Goal: Information Seeking & Learning: Check status

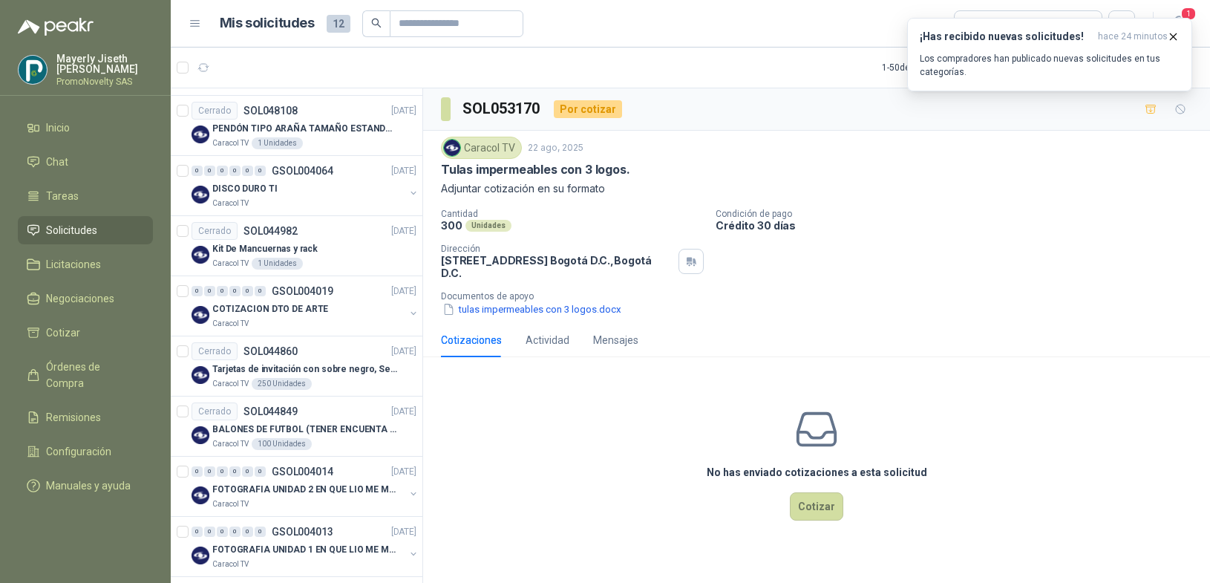
scroll to position [1550, 0]
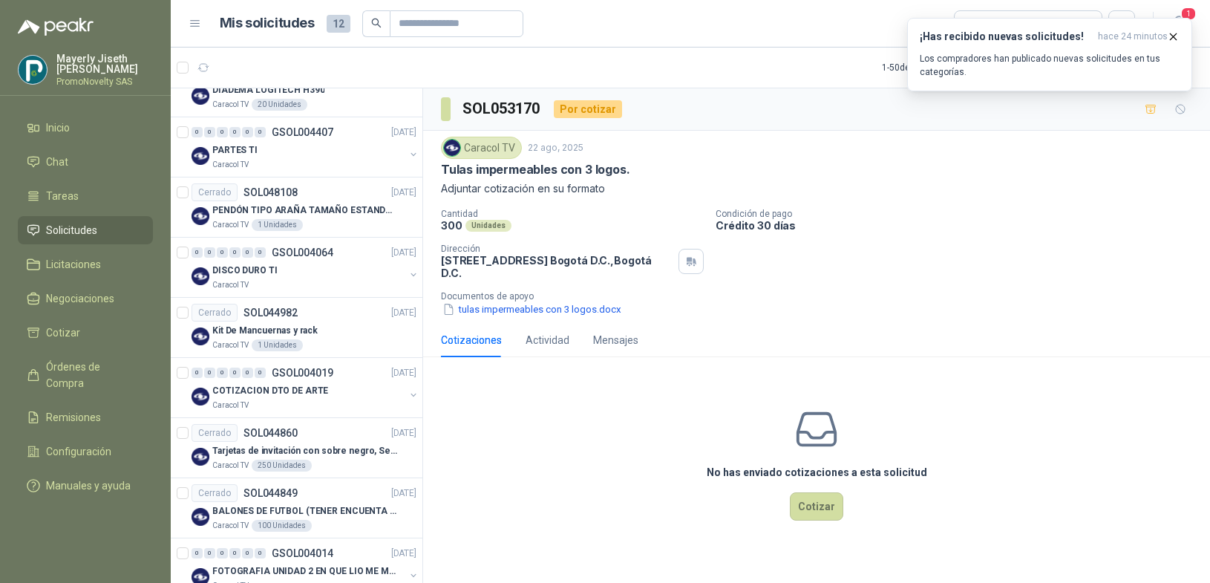
click at [102, 218] on link "Solicitudes" at bounding box center [85, 230] width 135 height 28
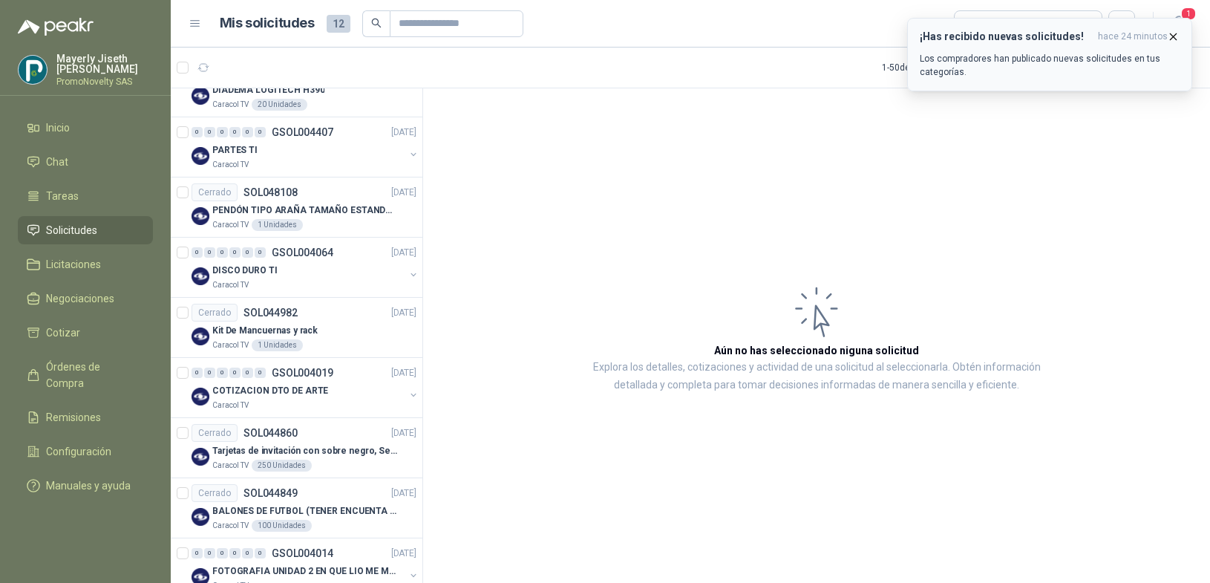
click at [1176, 35] on icon "button" at bounding box center [1173, 36] width 13 height 13
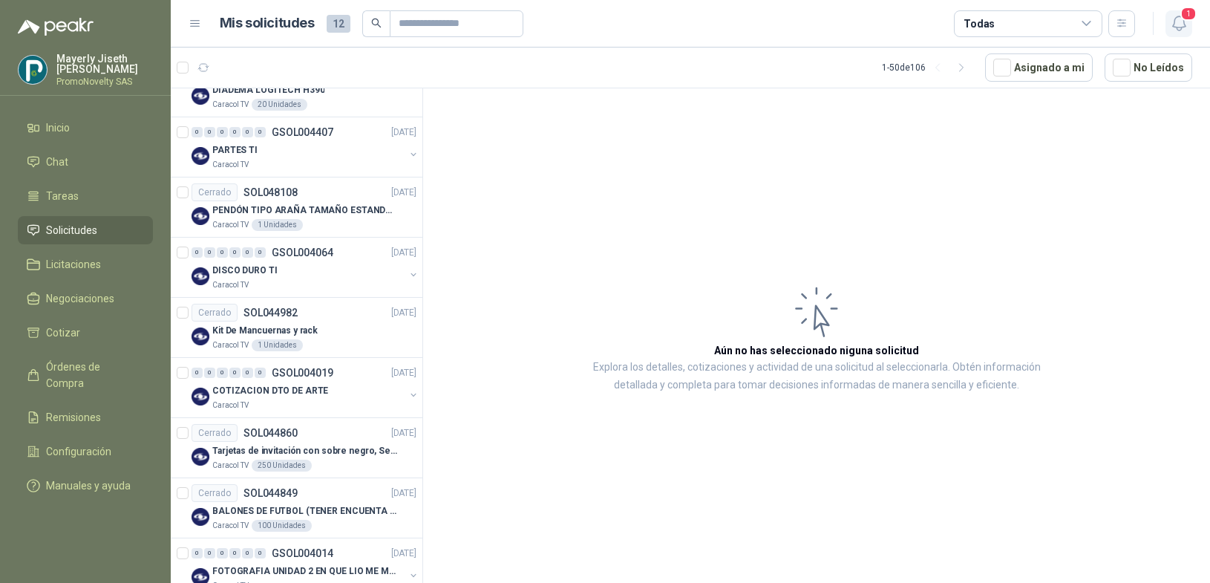
click at [1174, 22] on icon "button" at bounding box center [1178, 23] width 13 height 14
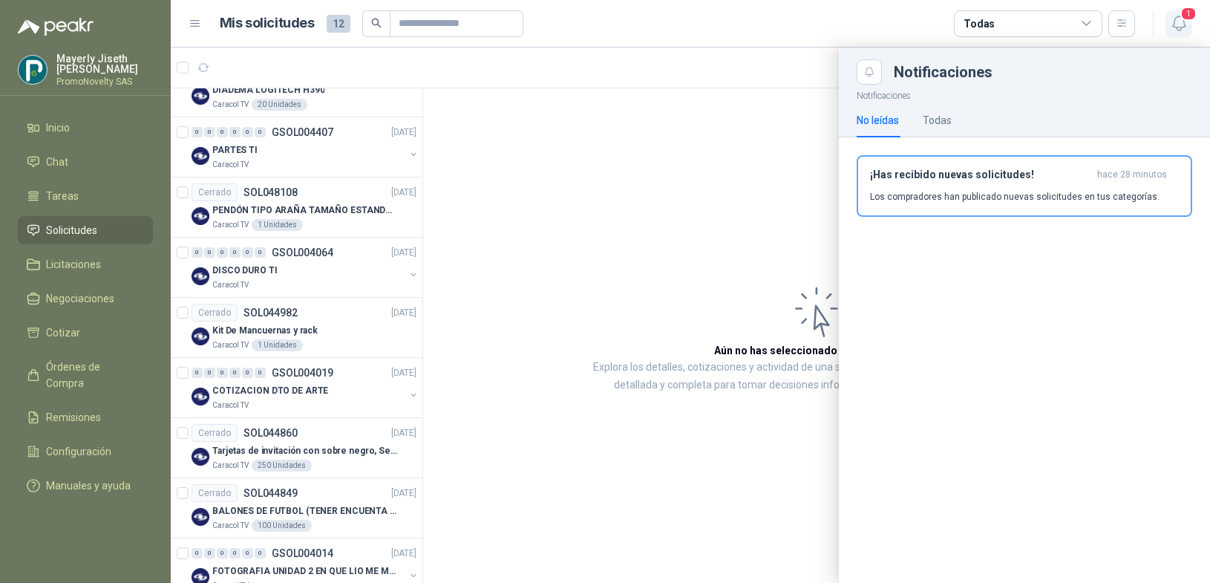
click at [1174, 22] on icon "button" at bounding box center [1178, 23] width 13 height 14
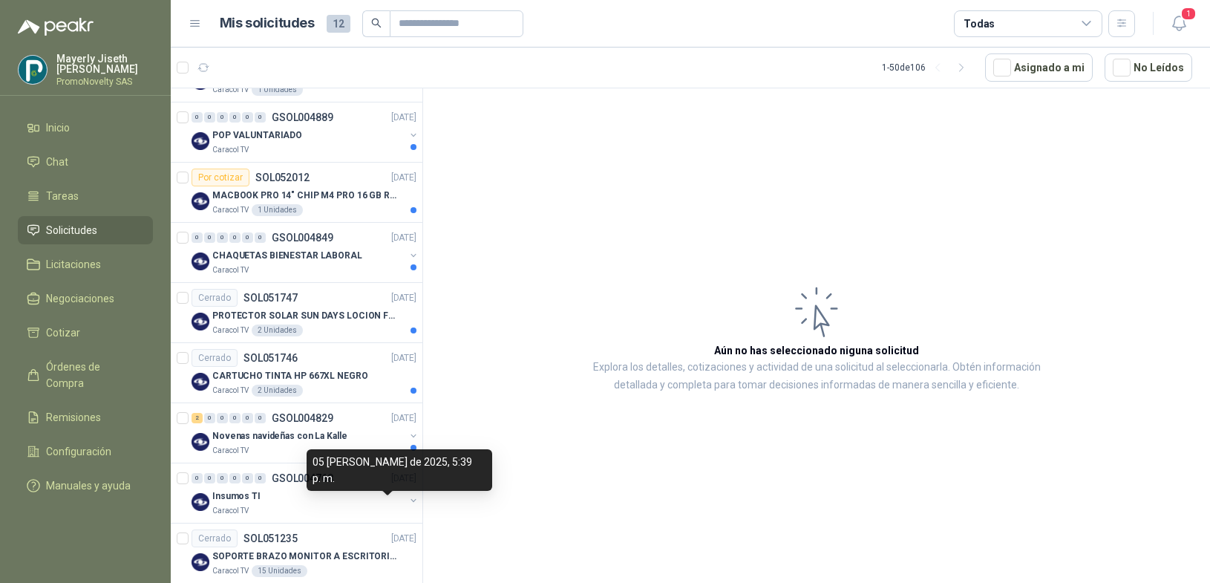
scroll to position [995, 0]
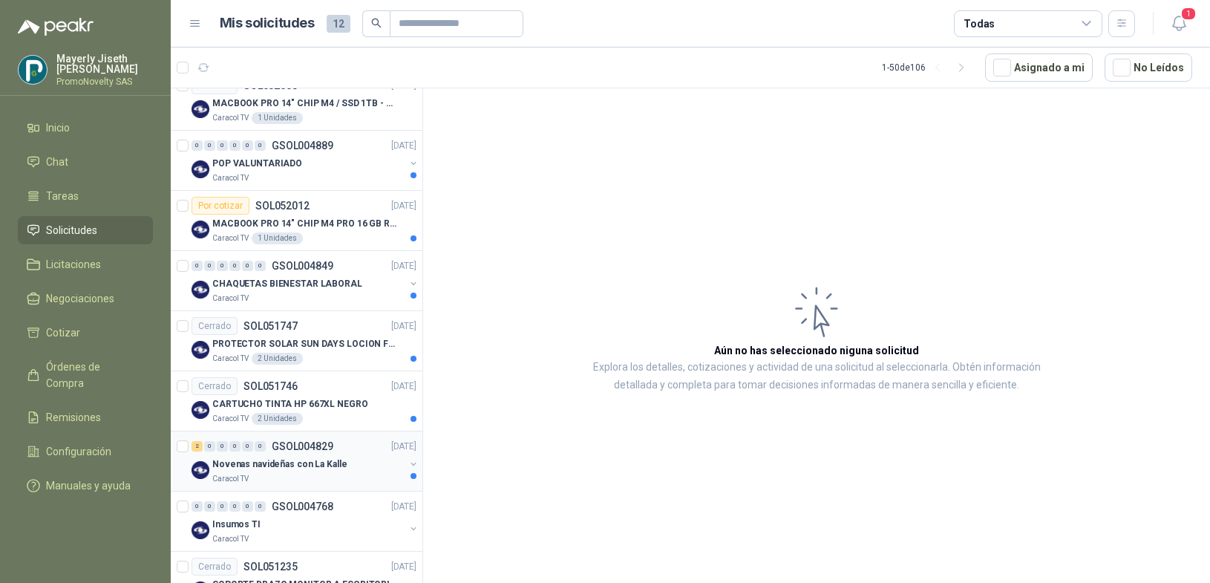
click at [333, 465] on p "Novenas navideñas con La Kalle" at bounding box center [279, 464] width 134 height 14
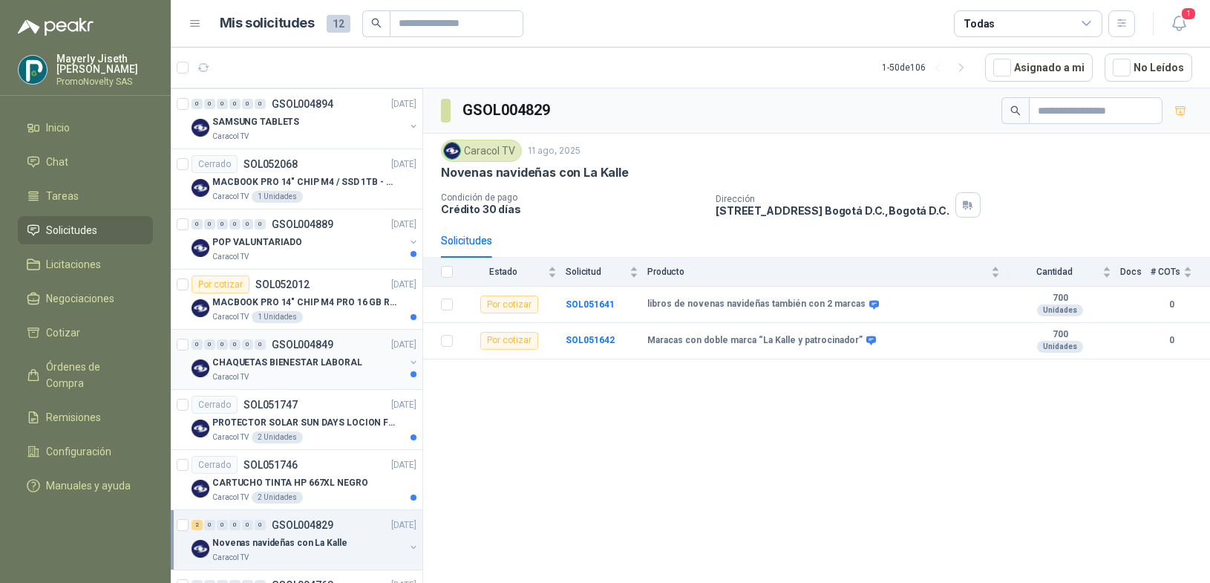
scroll to position [856, 0]
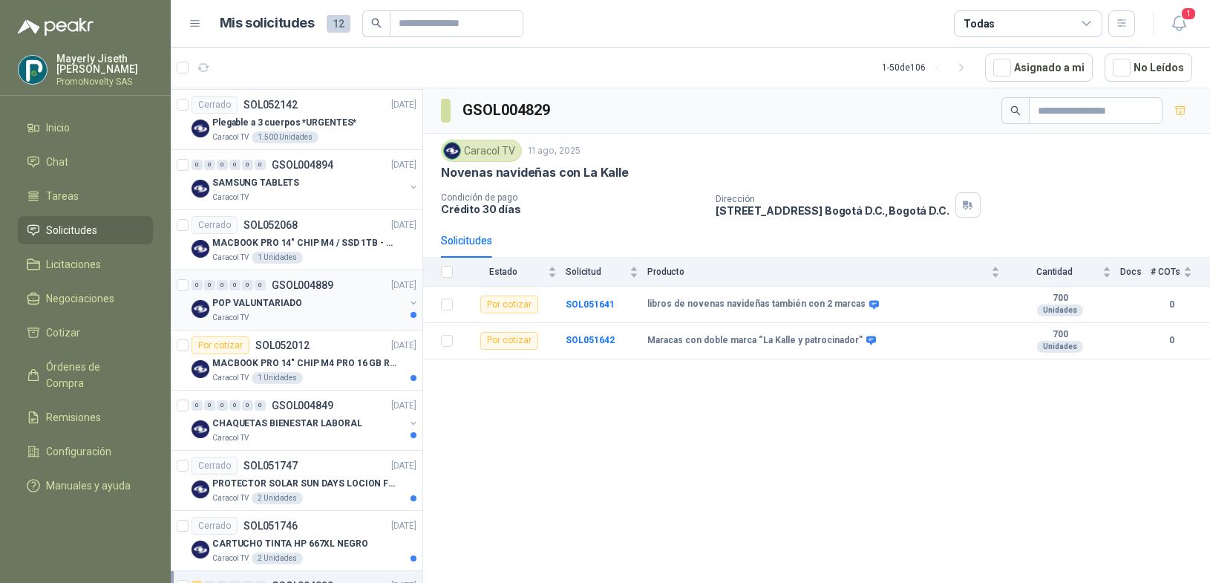
click at [254, 314] on div "Caracol TV" at bounding box center [308, 318] width 192 height 12
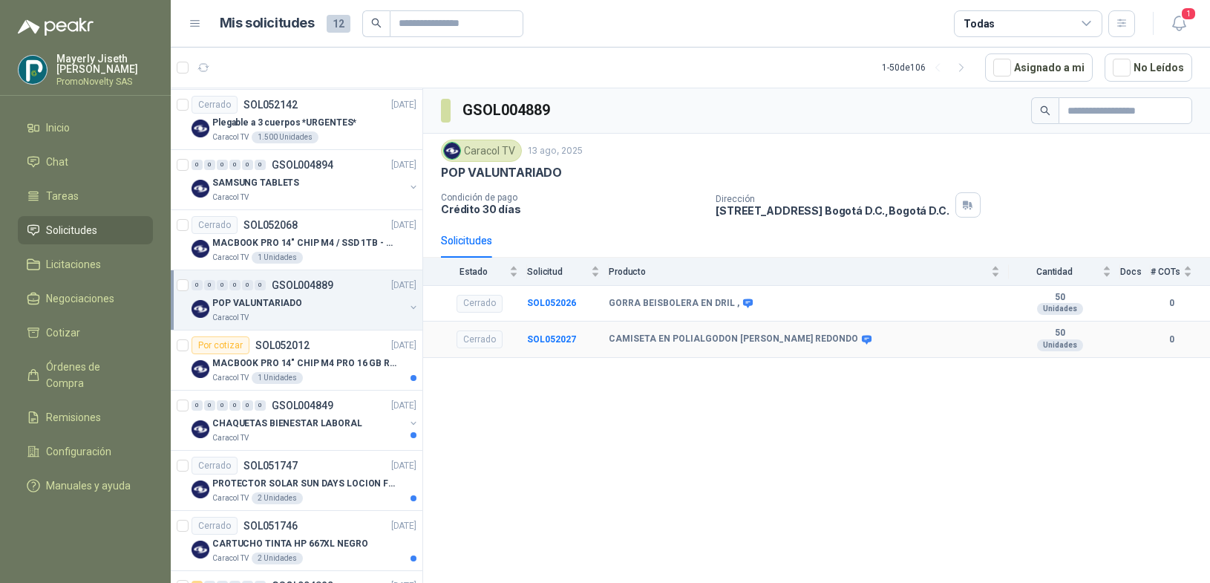
click at [439, 330] on td "Cerrado" at bounding box center [475, 339] width 104 height 36
click at [269, 242] on p "MACBOOK PRO 14" CHIP M4 / SSD 1TB - 24 GB RAM" at bounding box center [304, 243] width 185 height 14
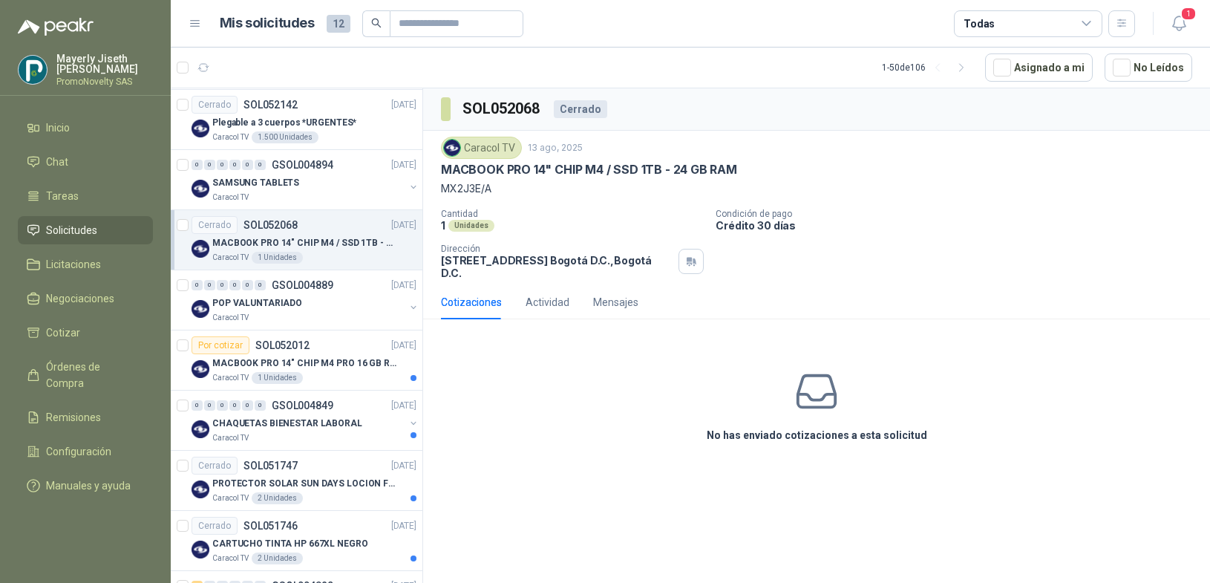
scroll to position [853, 0]
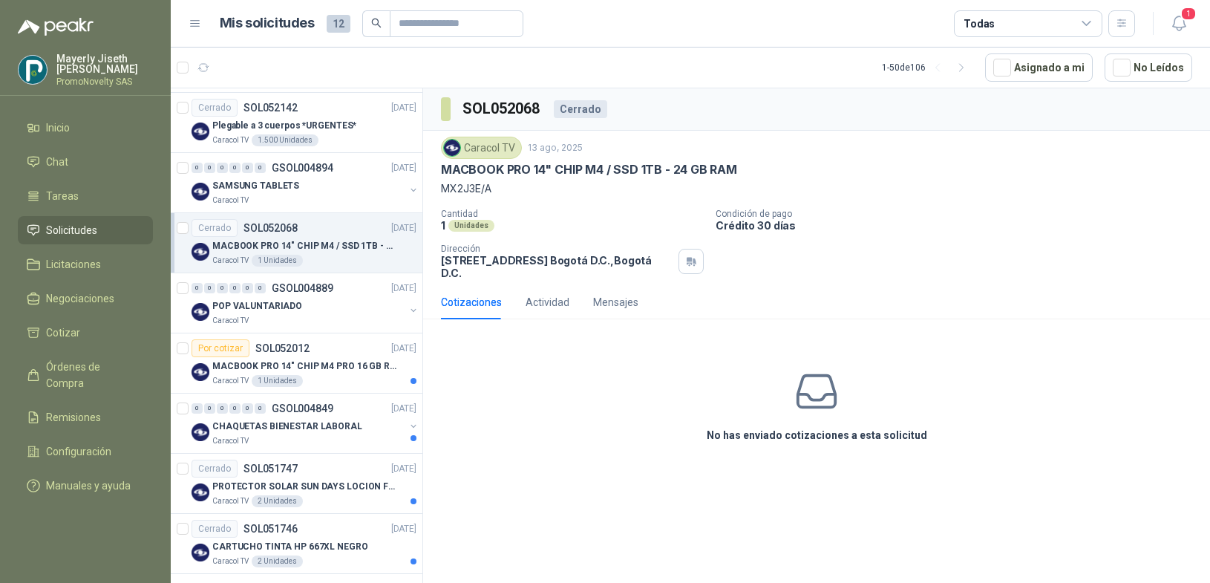
click at [189, 230] on article "Cerrado SOL052068 [DATE] MACBOOK PRO 14" CHIP M4 / SSD 1TB - 24 GB RAM Caracol …" at bounding box center [297, 243] width 252 height 60
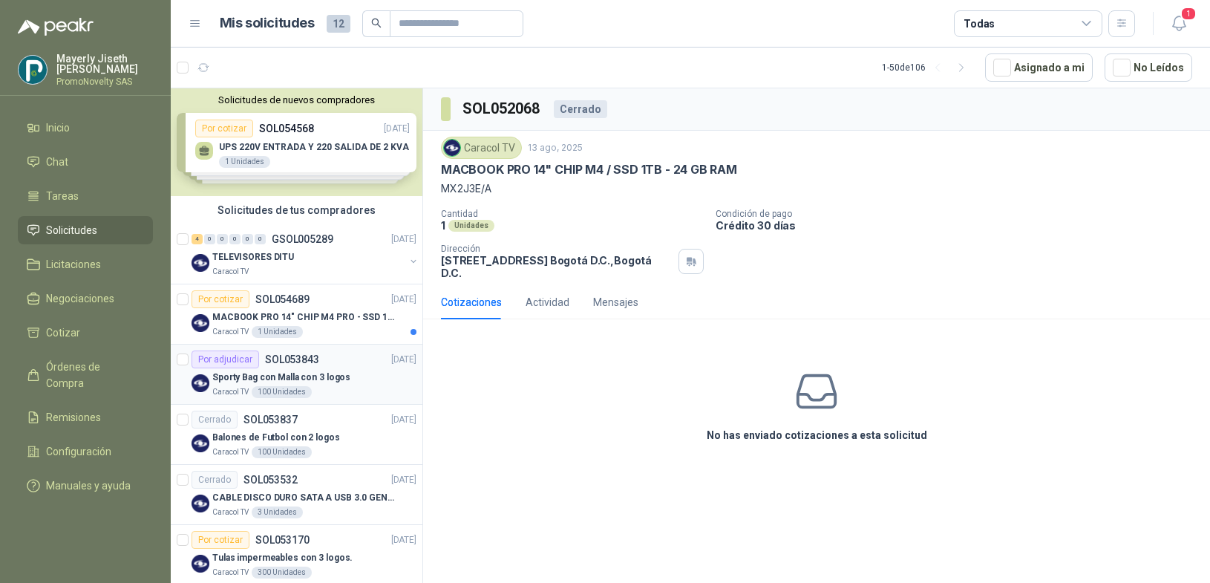
scroll to position [3, 0]
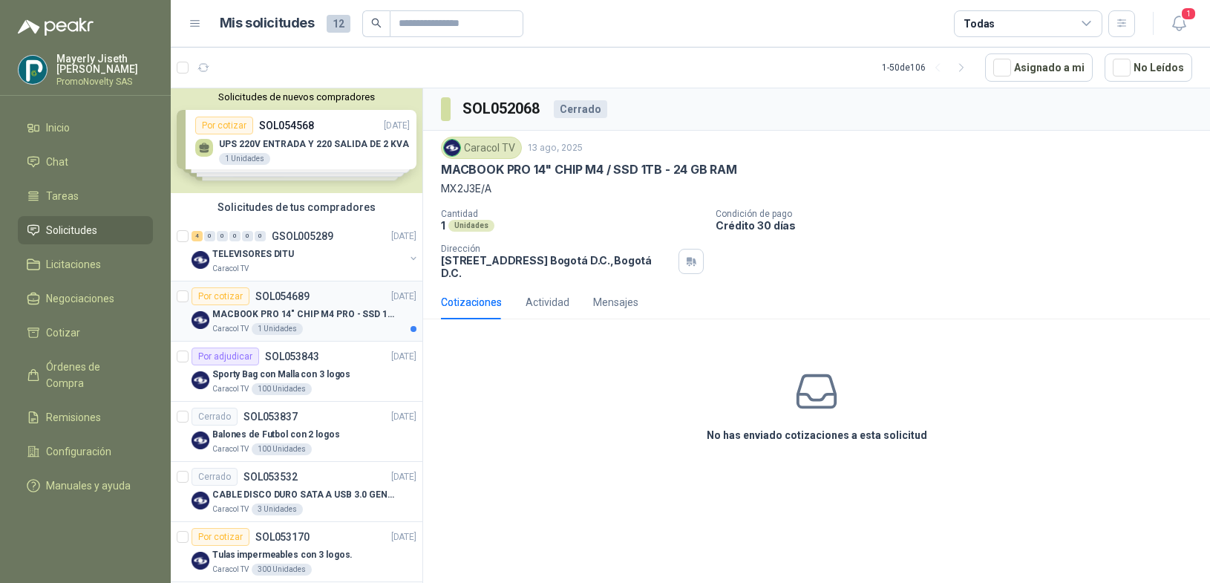
click at [343, 312] on p "MACBOOK PRO 14" CHIP M4 PRO - SSD 1TB RAM 24GB" at bounding box center [304, 314] width 185 height 14
